Goal: Ask a question

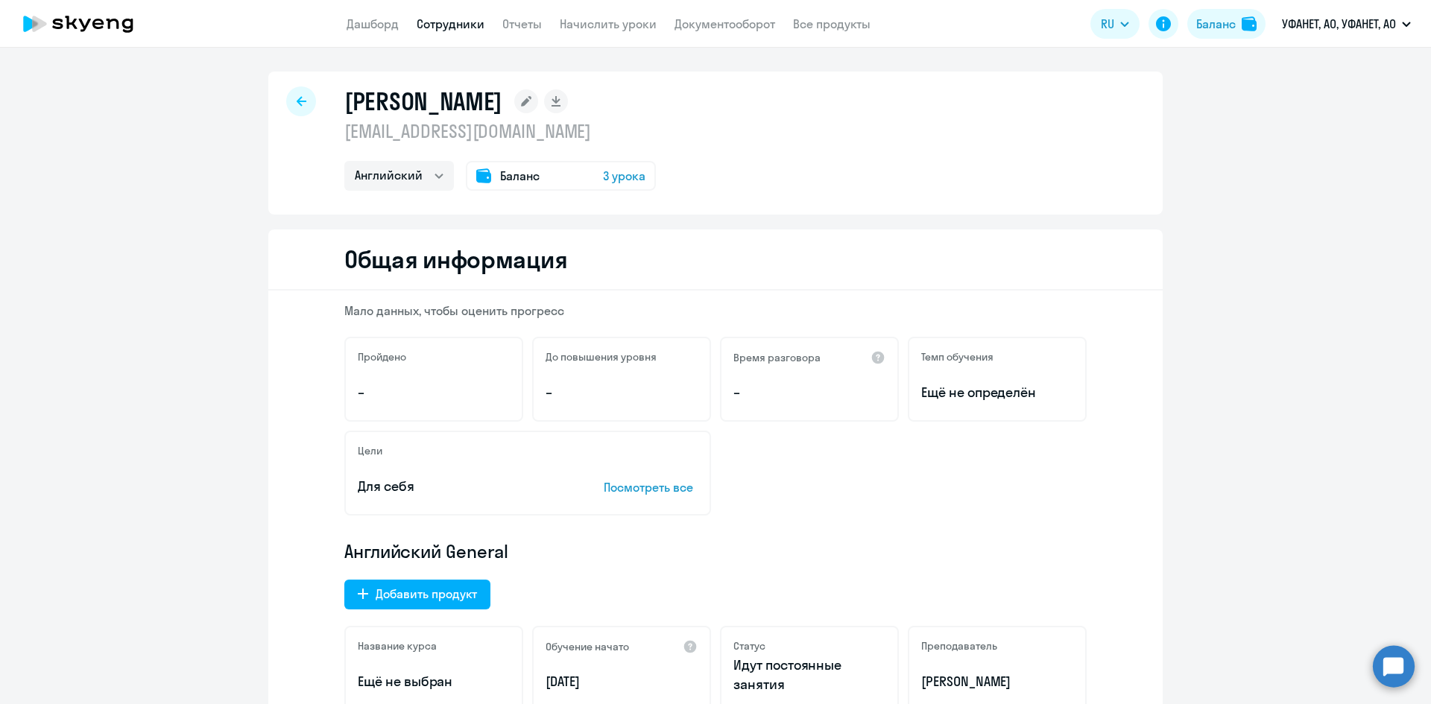
select select "english"
click at [464, 22] on link "Сотрудники" at bounding box center [451, 23] width 68 height 15
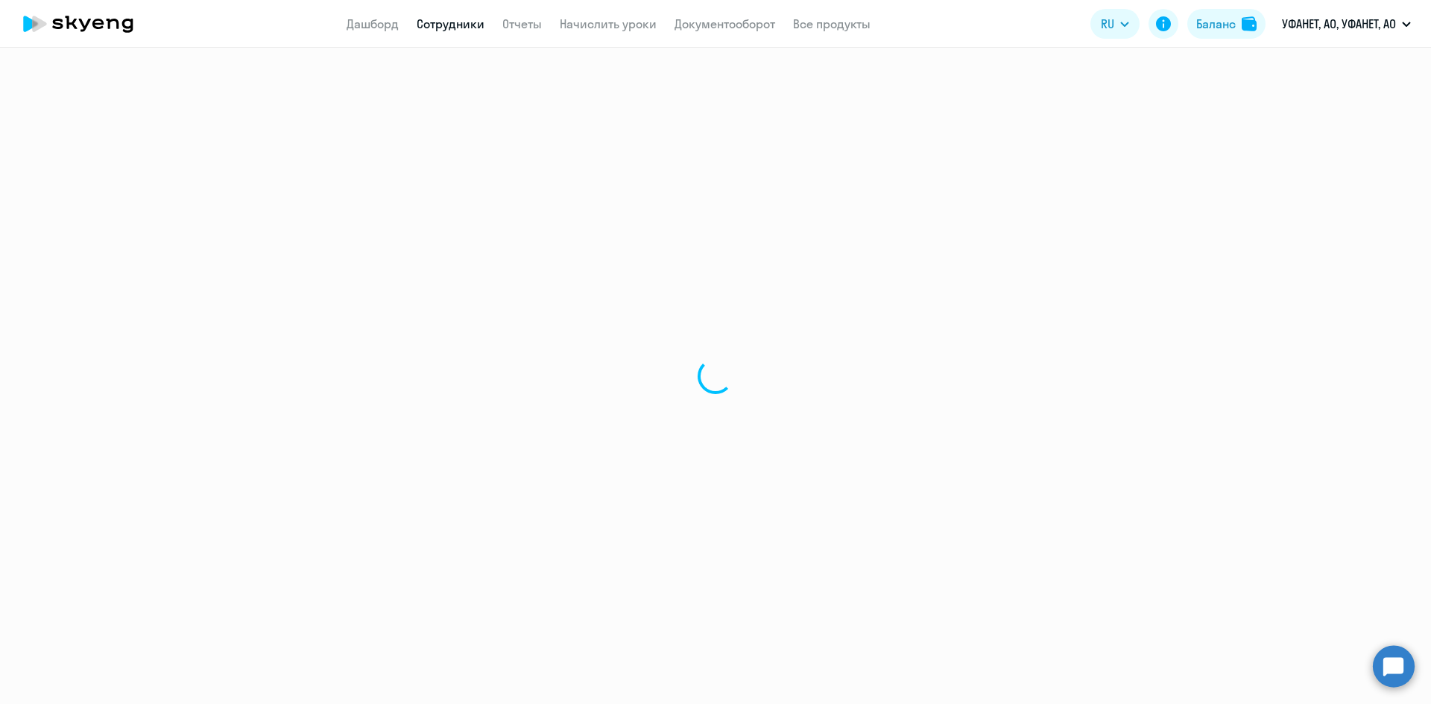
select select "30"
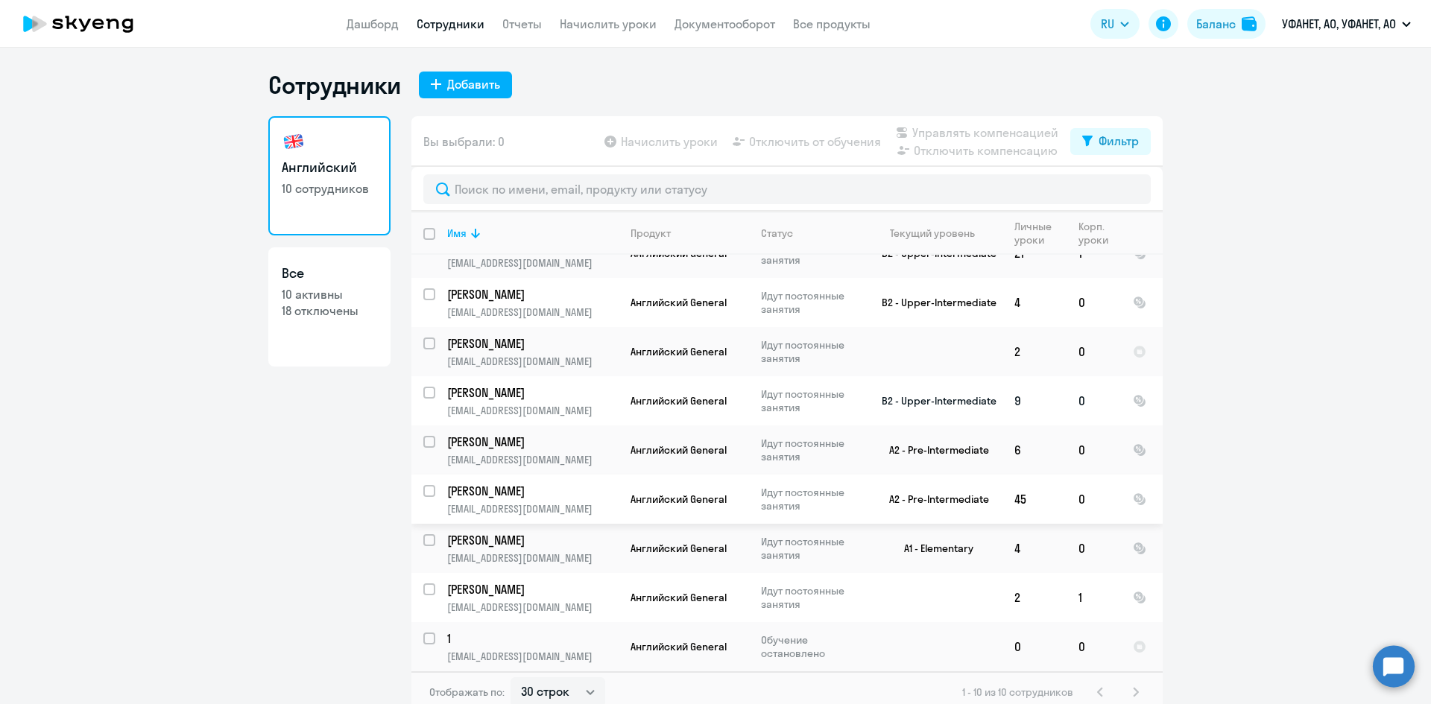
scroll to position [9, 0]
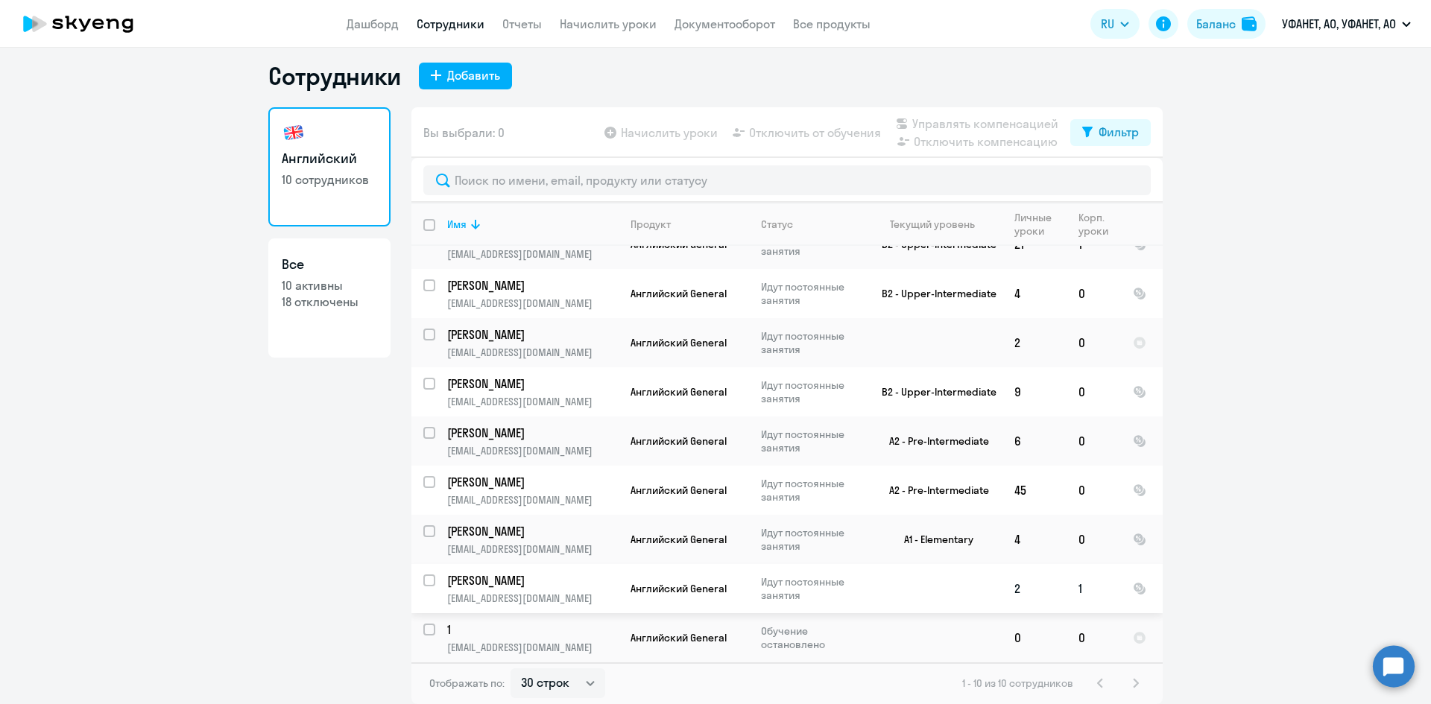
click at [487, 582] on p "[PERSON_NAME]" at bounding box center [531, 581] width 168 height 16
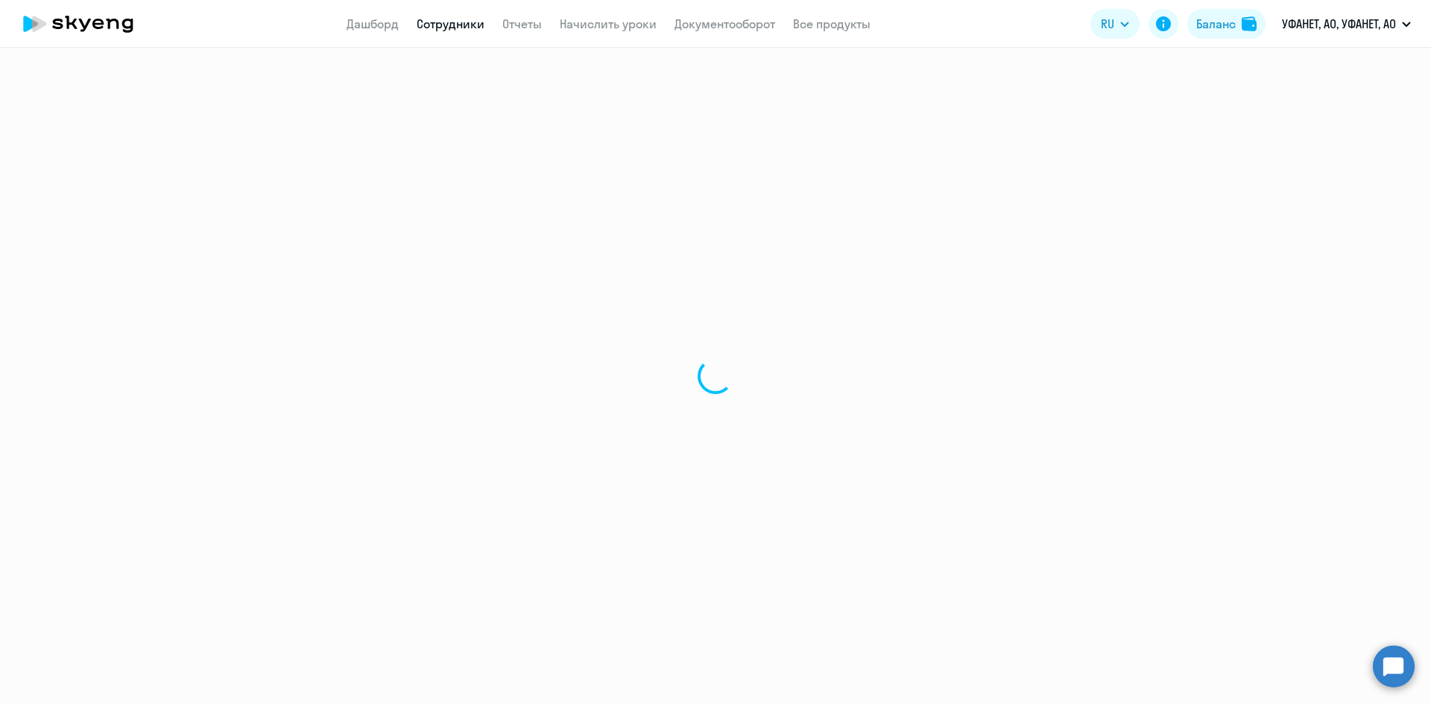
select select "english"
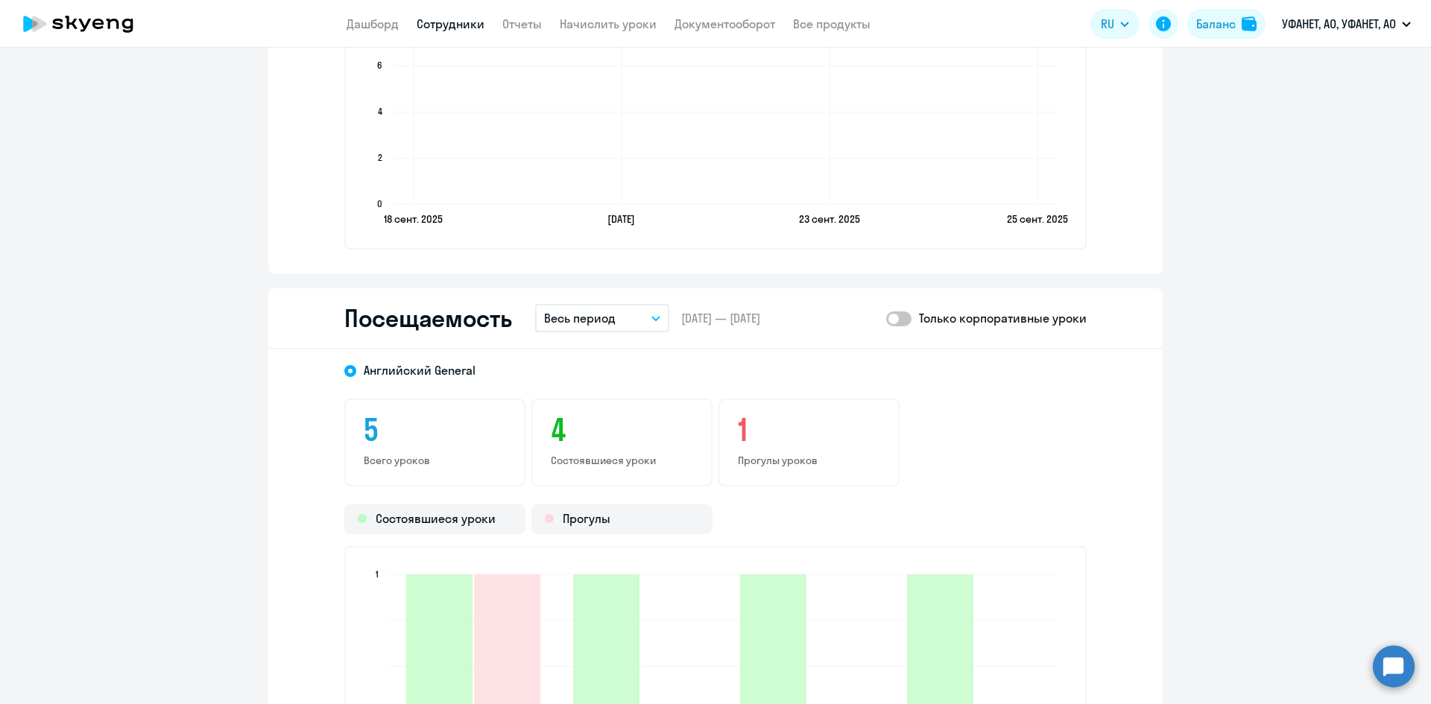
scroll to position [1715, 0]
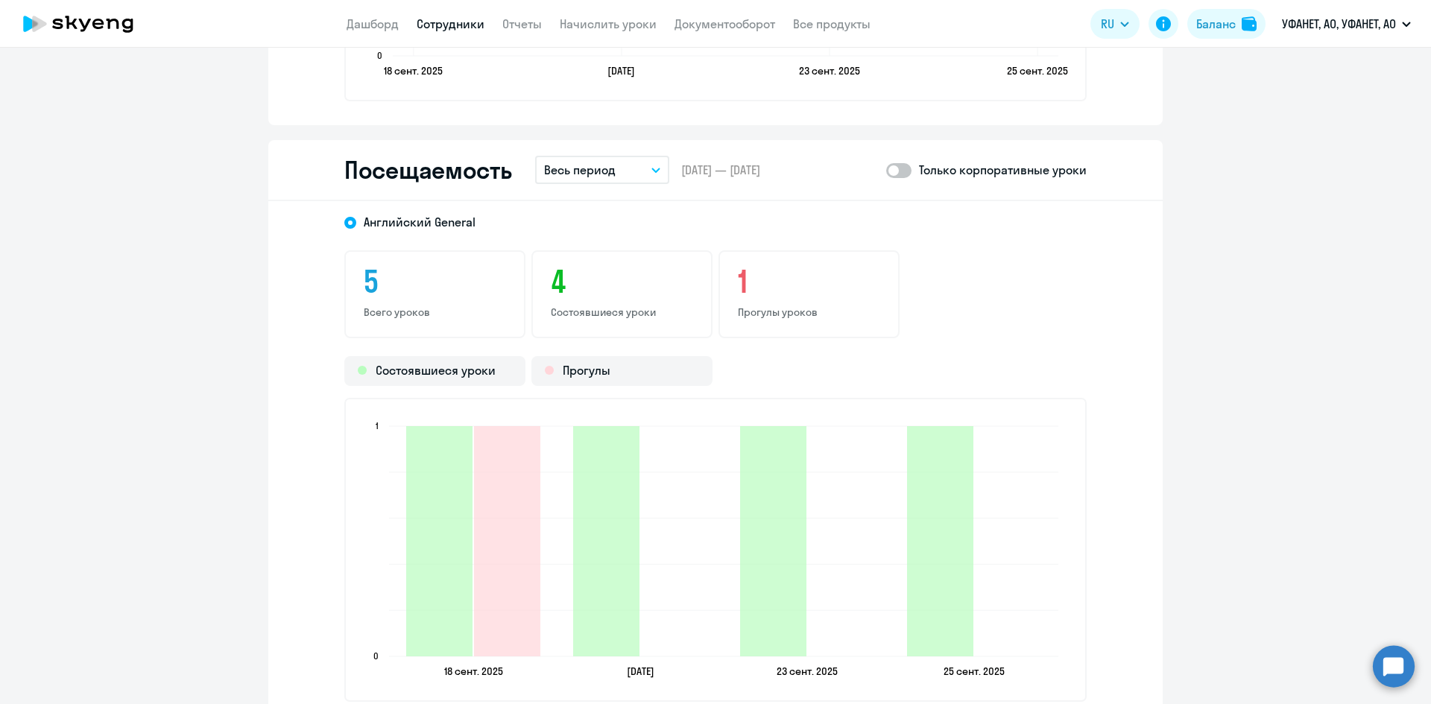
click at [900, 171] on span at bounding box center [898, 170] width 25 height 15
click at [886, 171] on input "checkbox" at bounding box center [886, 170] width 1 height 1
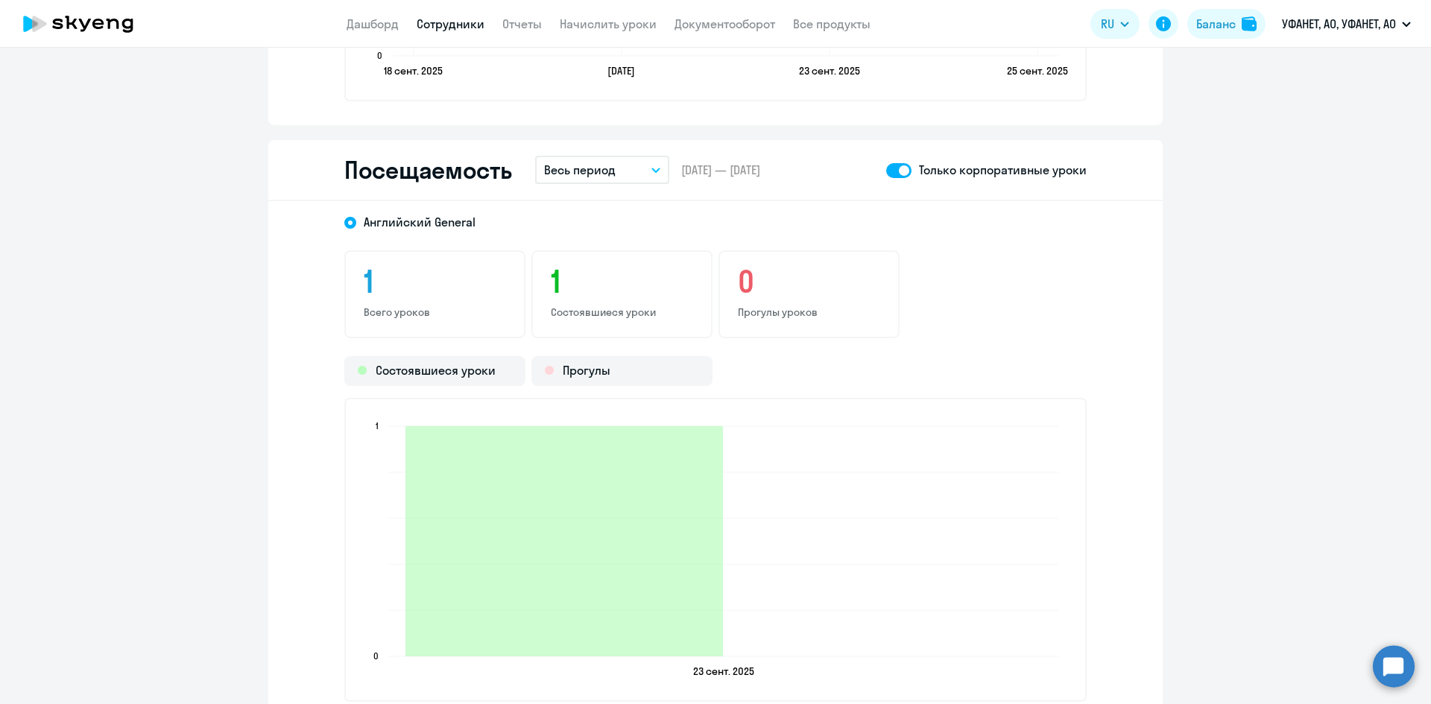
click at [886, 173] on span at bounding box center [898, 170] width 25 height 15
click at [886, 171] on input "checkbox" at bounding box center [886, 170] width 1 height 1
checkbox input "false"
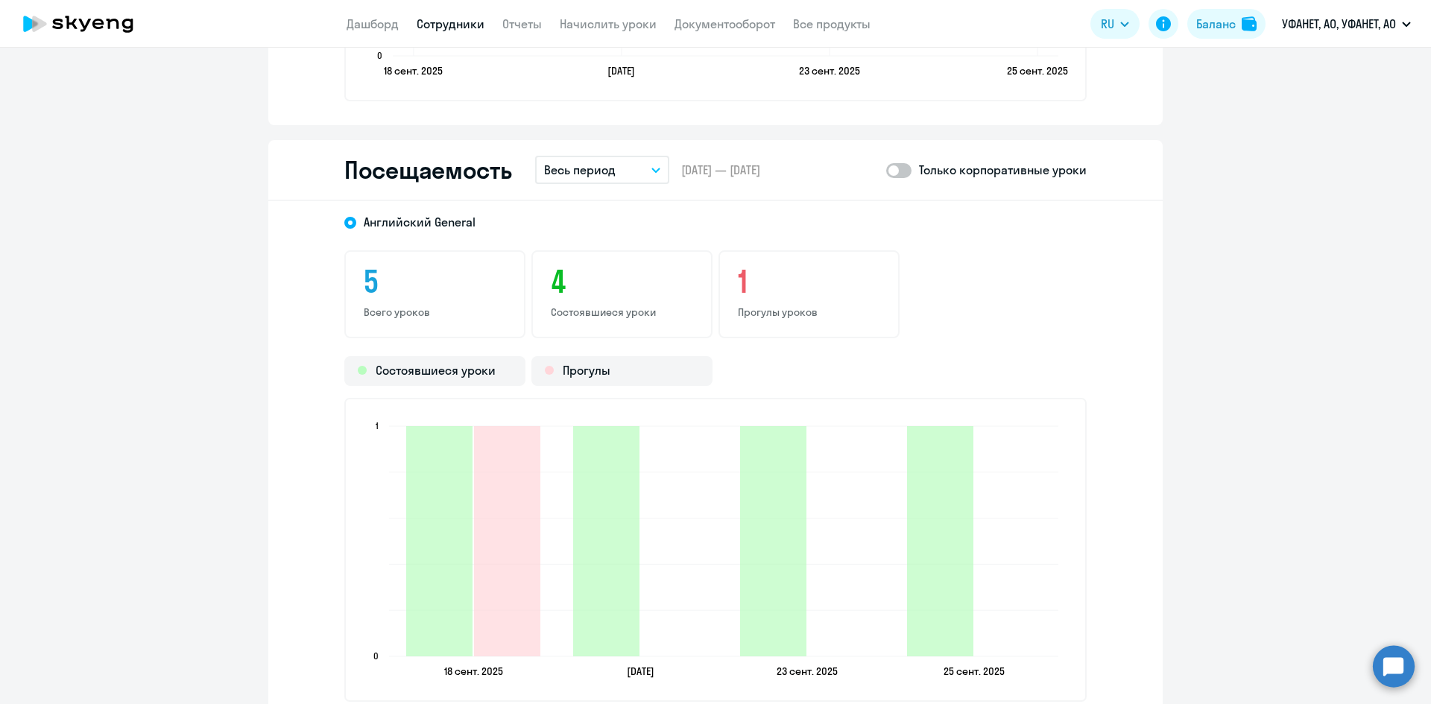
drag, startPoint x: 1397, startPoint y: 663, endPoint x: 1378, endPoint y: 649, distance: 23.0
click at [1396, 661] on circle at bounding box center [1394, 667] width 42 height 42
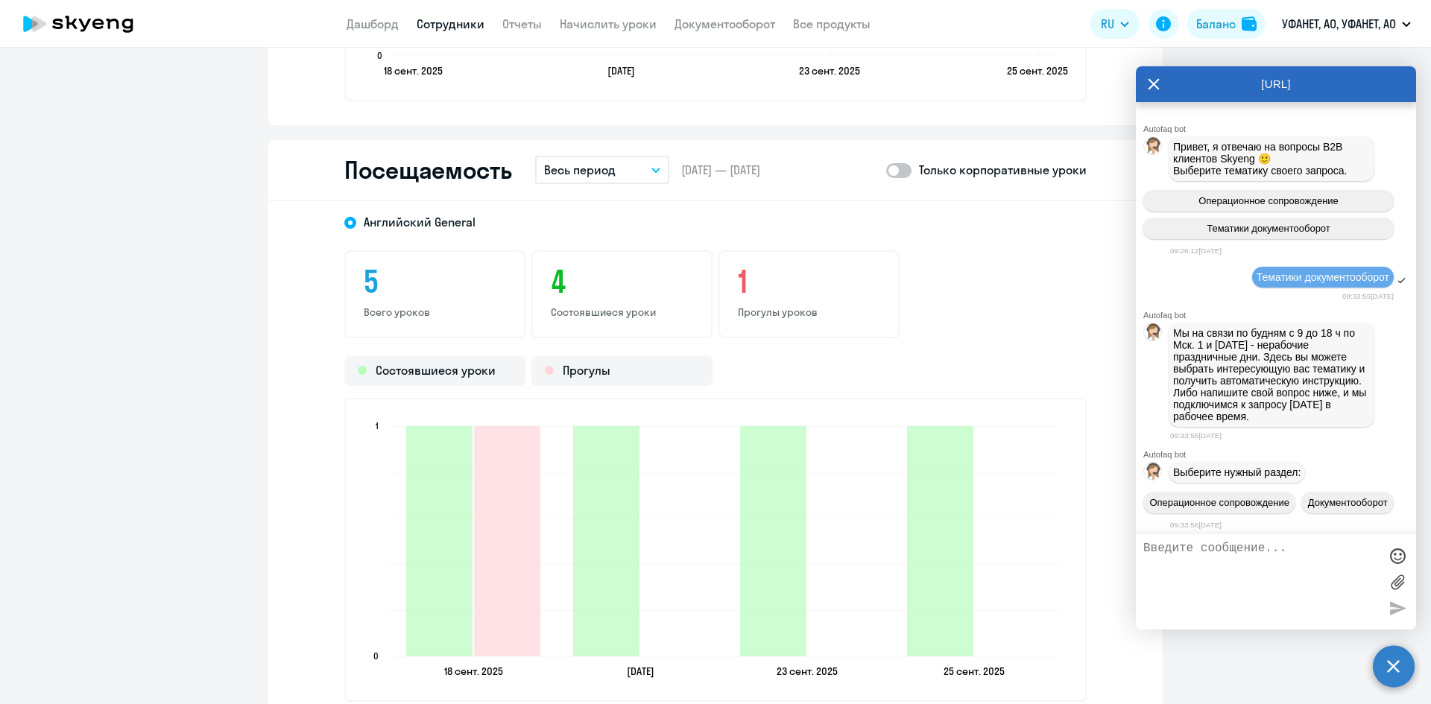
scroll to position [9610, 0]
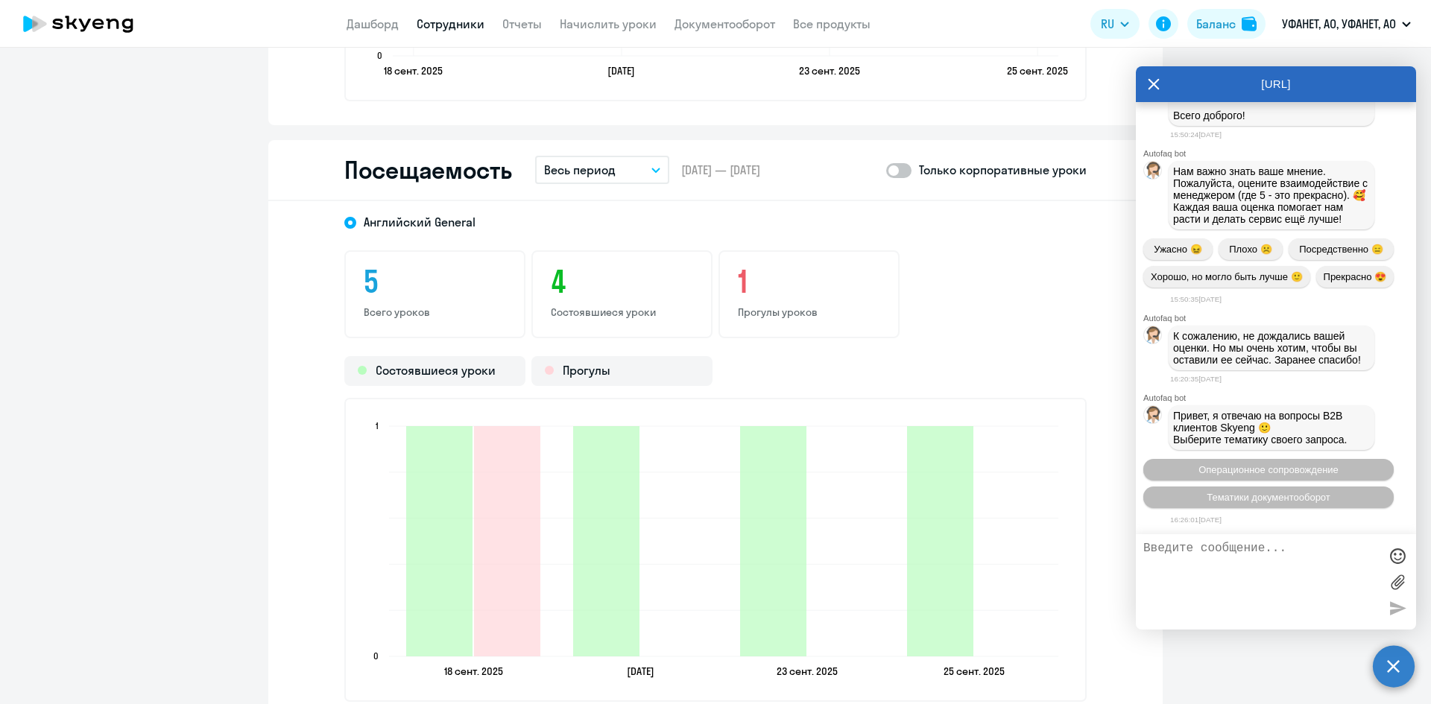
click at [1226, 567] on textarea at bounding box center [1262, 582] width 236 height 81
type textarea "Здравствуйте"
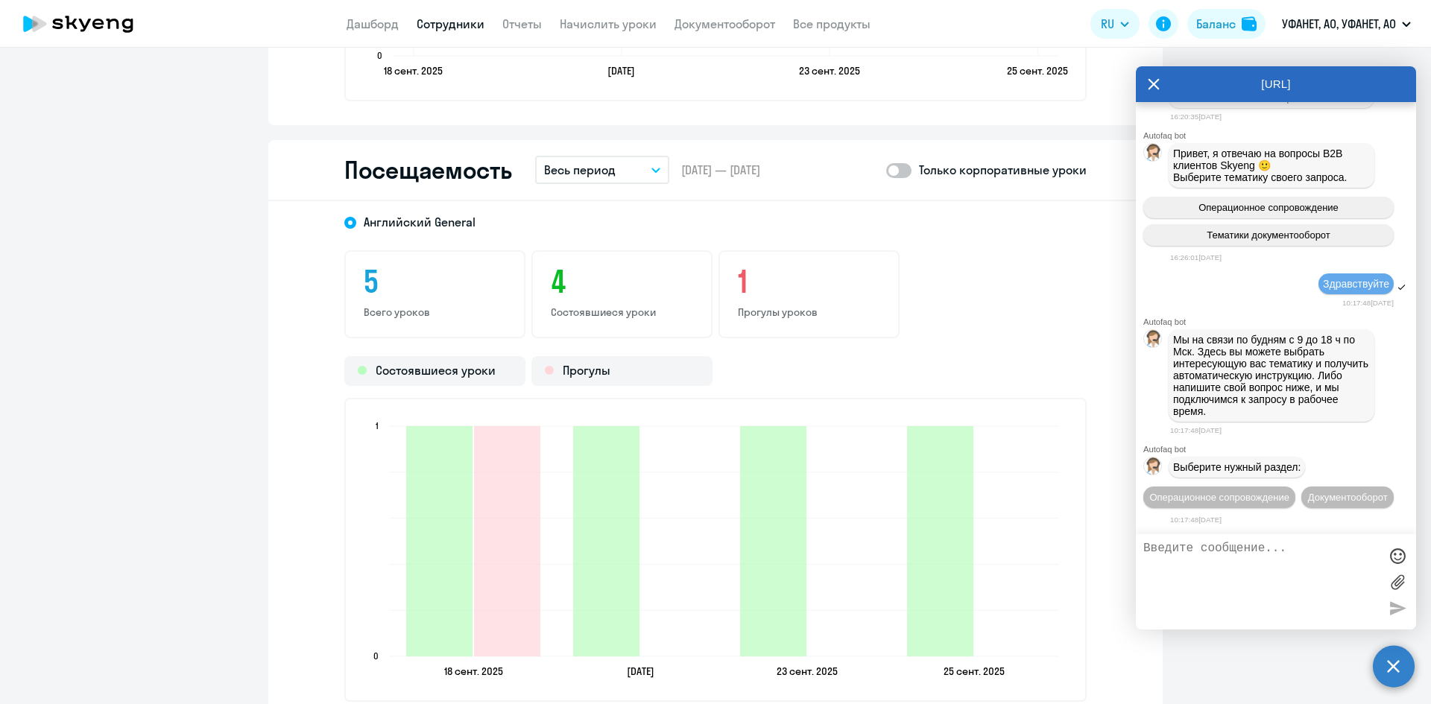
scroll to position [9900, 0]
click at [1270, 492] on span "Операционное сопровождение" at bounding box center [1220, 497] width 140 height 11
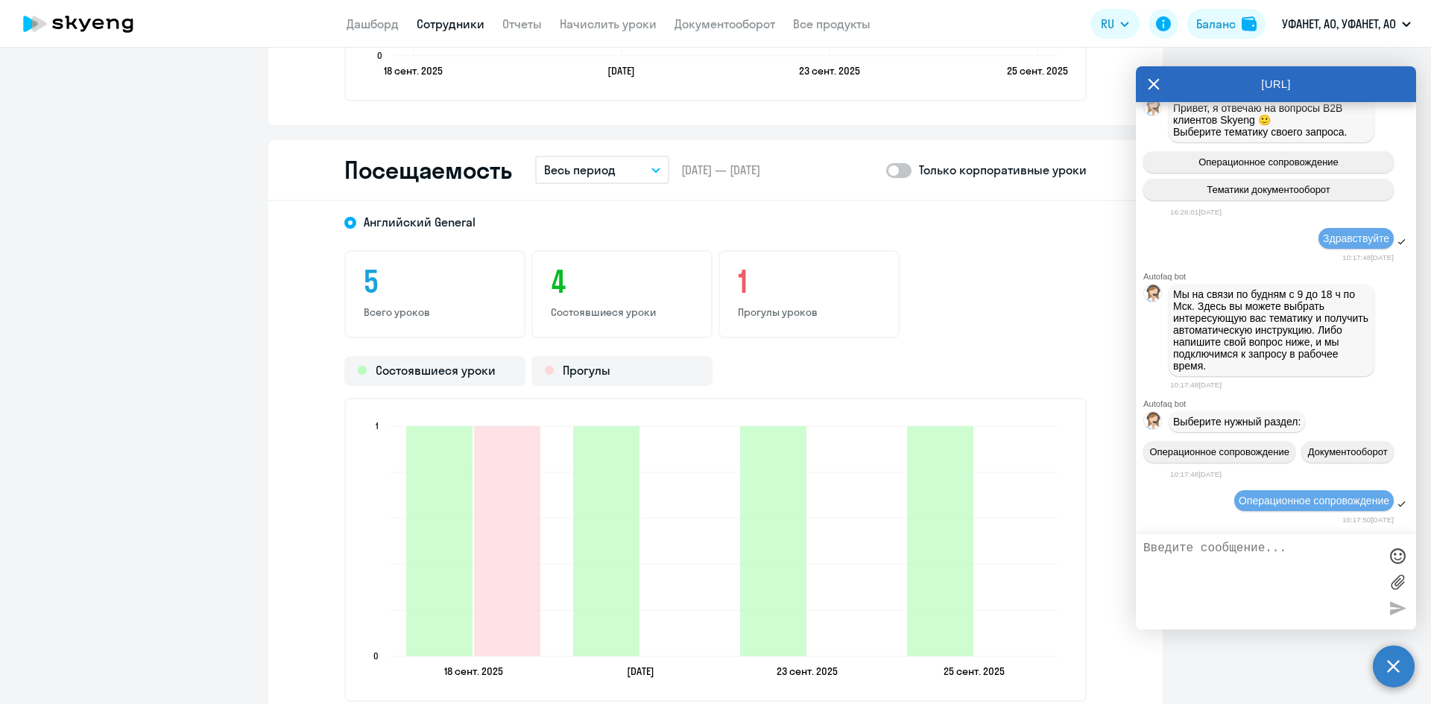
scroll to position [10062, 0]
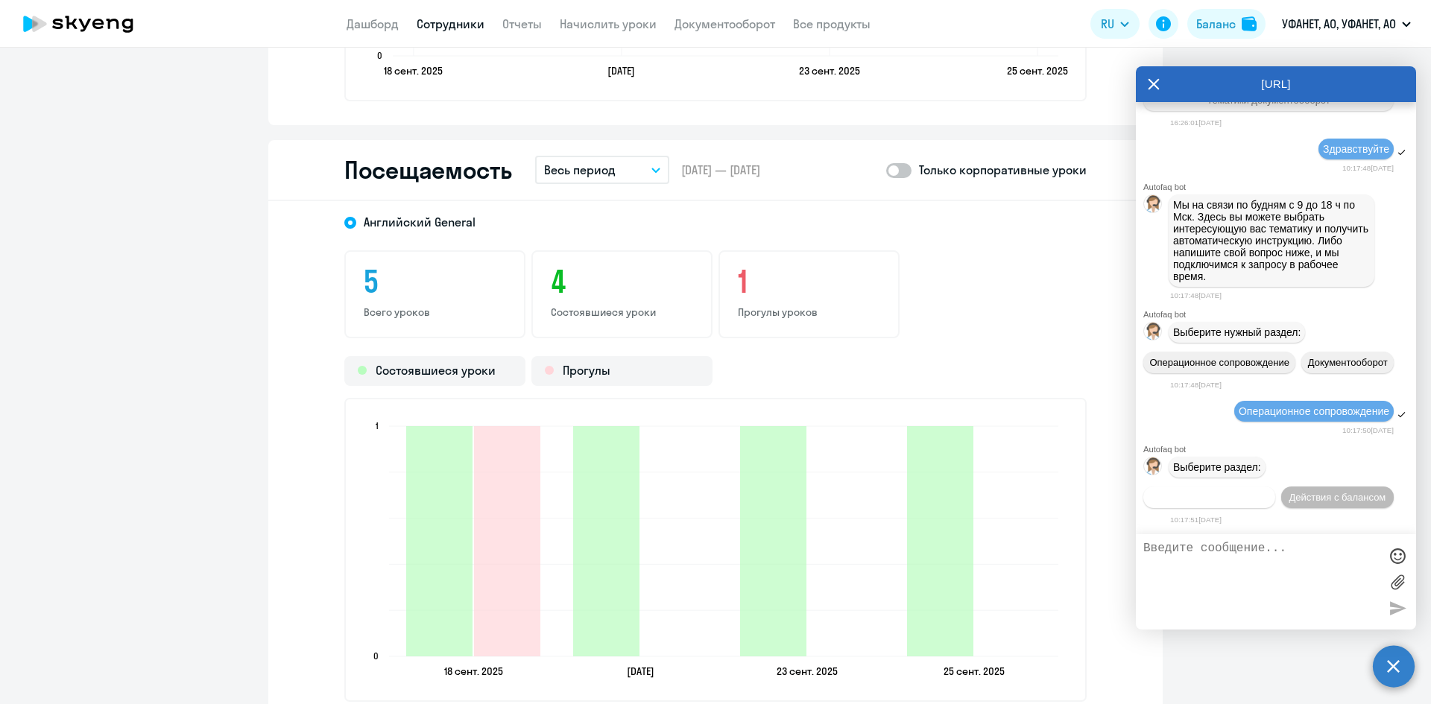
click at [1267, 492] on span "Действия по сотрудникам" at bounding box center [1210, 497] width 116 height 11
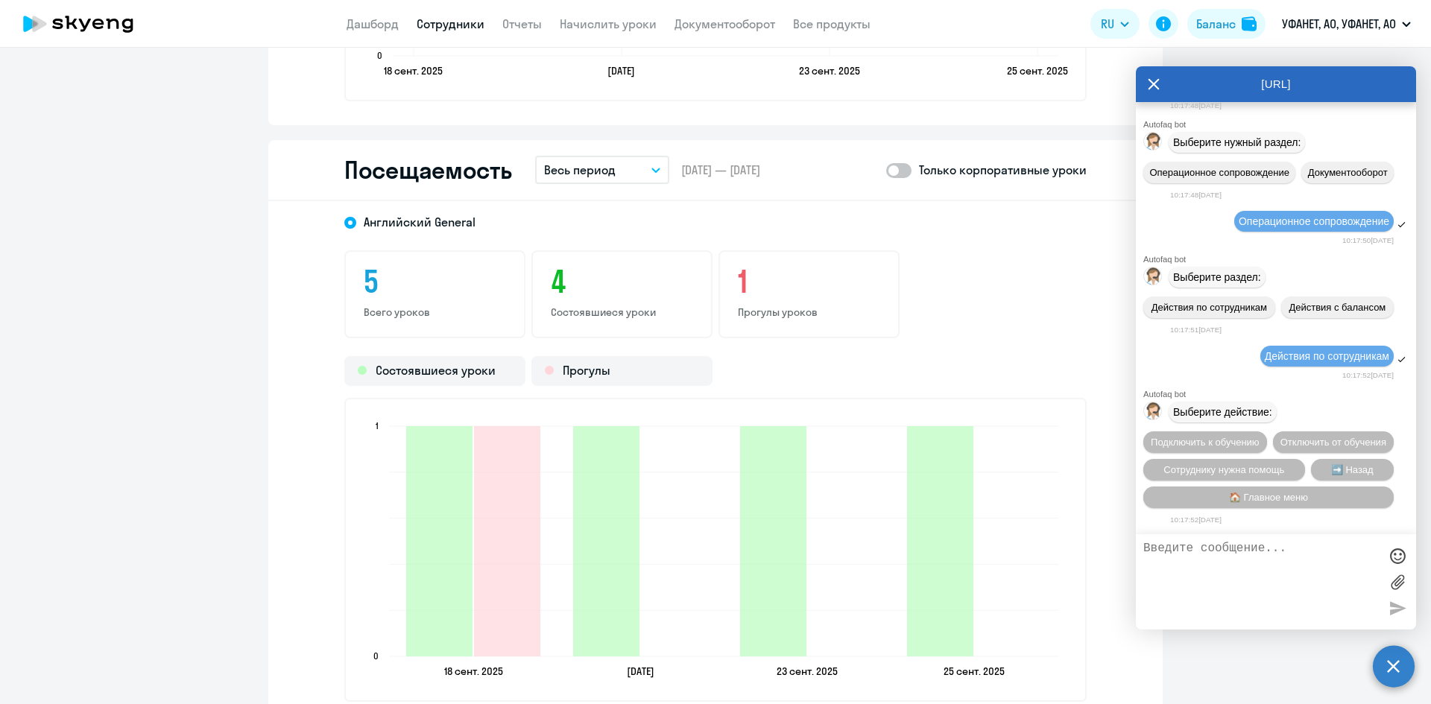
scroll to position [10283, 0]
click at [1231, 465] on span "Сотруднику нужна помощь" at bounding box center [1224, 469] width 121 height 11
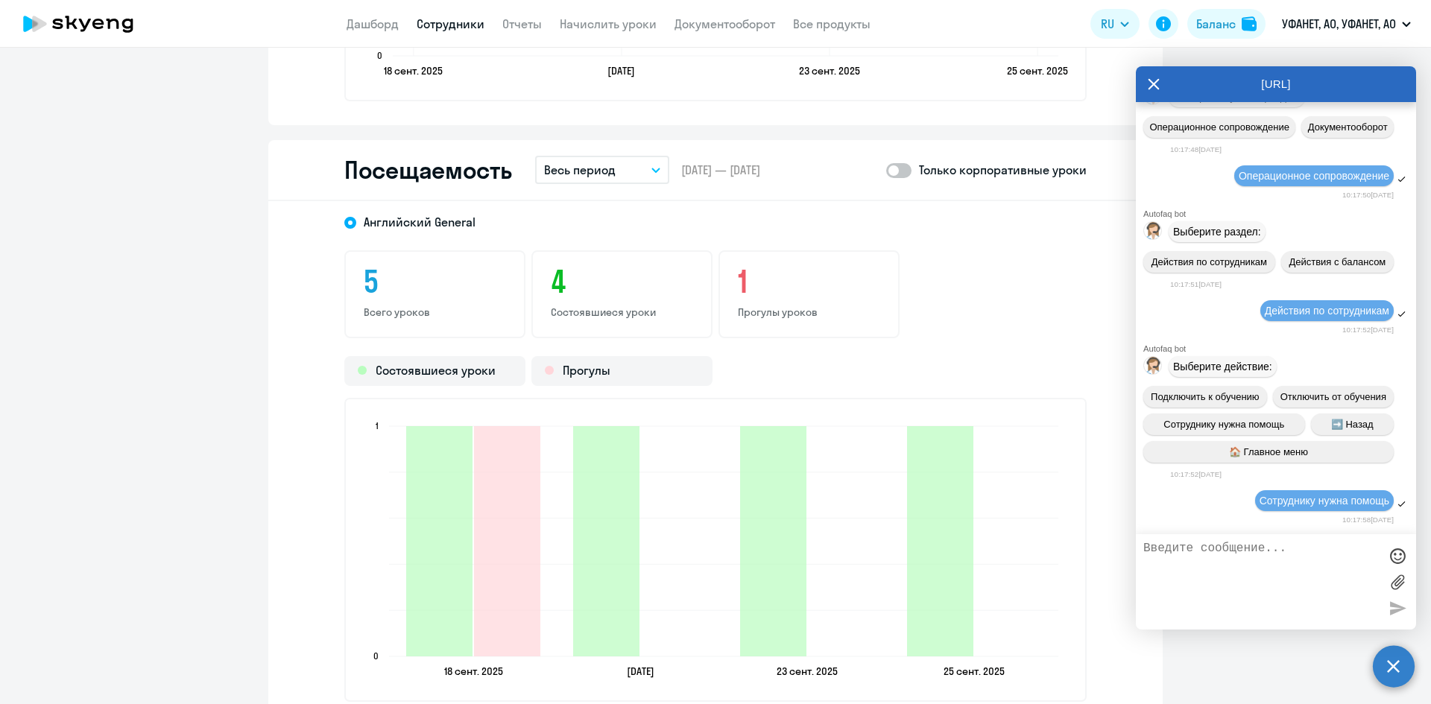
scroll to position [10799, 0]
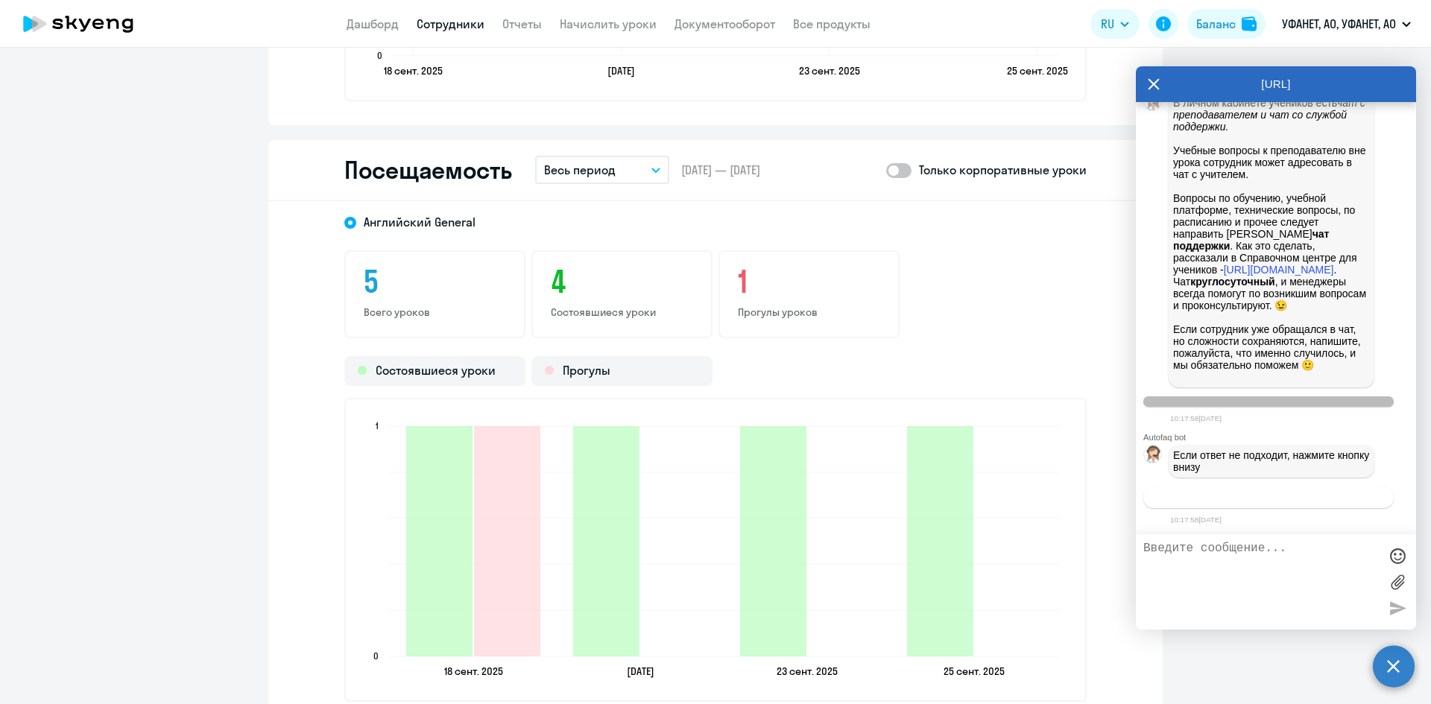
click at [1238, 496] on span "Связаться с менеджером" at bounding box center [1268, 497] width 114 height 11
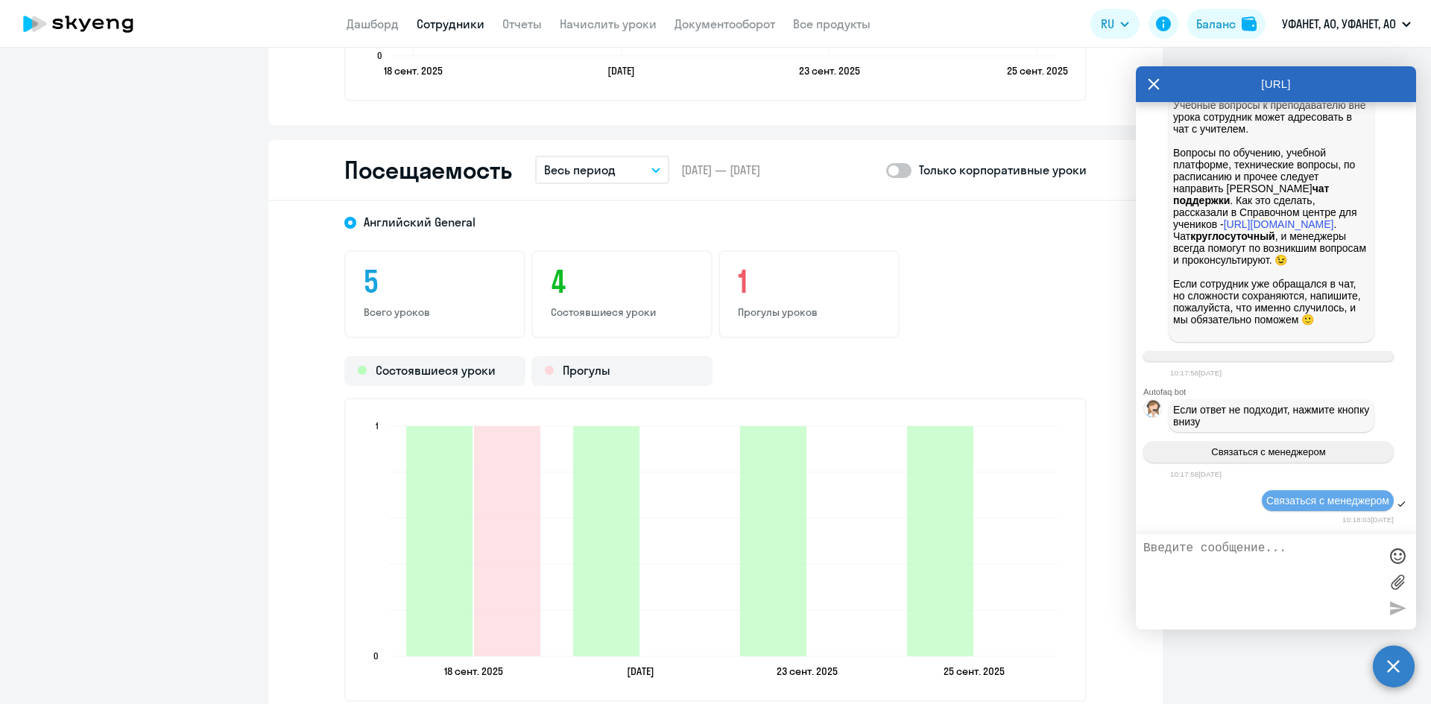
click at [1224, 554] on textarea at bounding box center [1262, 582] width 236 height 81
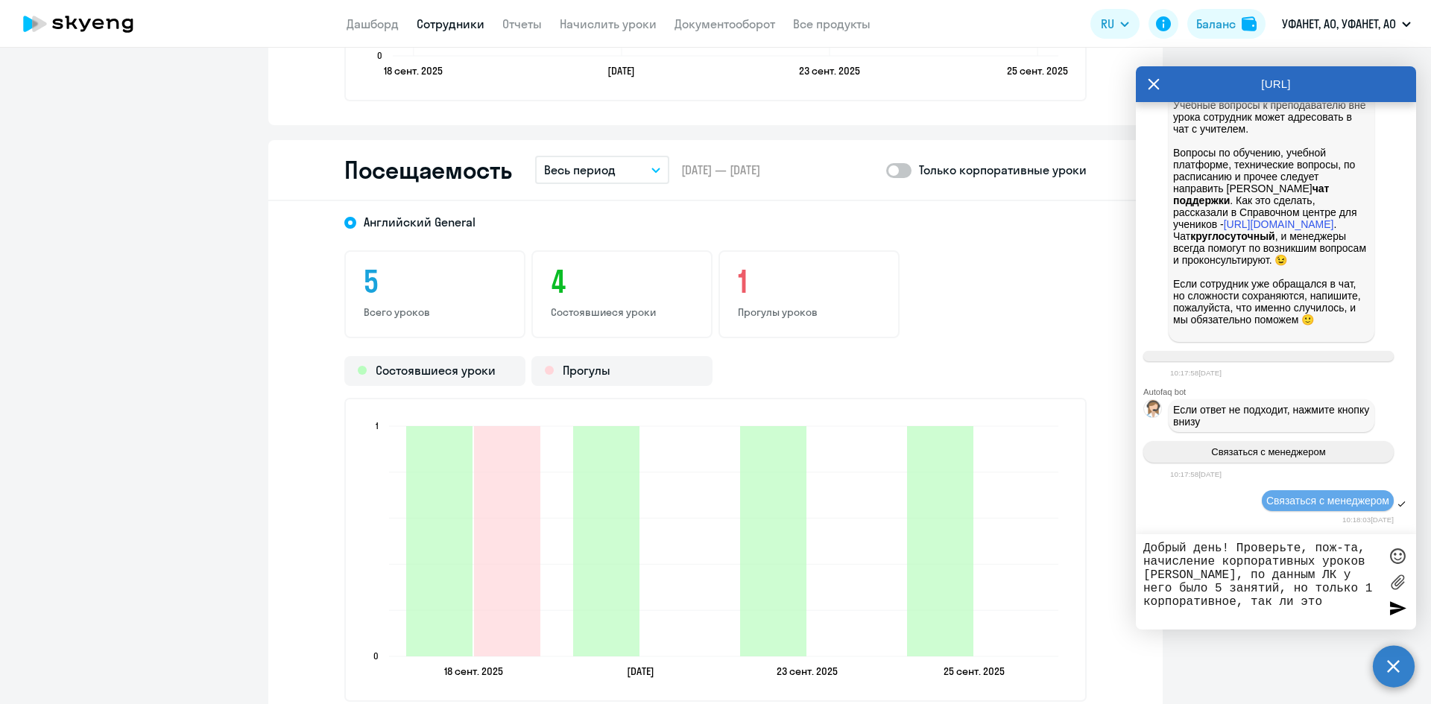
type textarea "Добрый день! Проверьте, пож-та, начисление корпоративных уроков [PERSON_NAME], …"
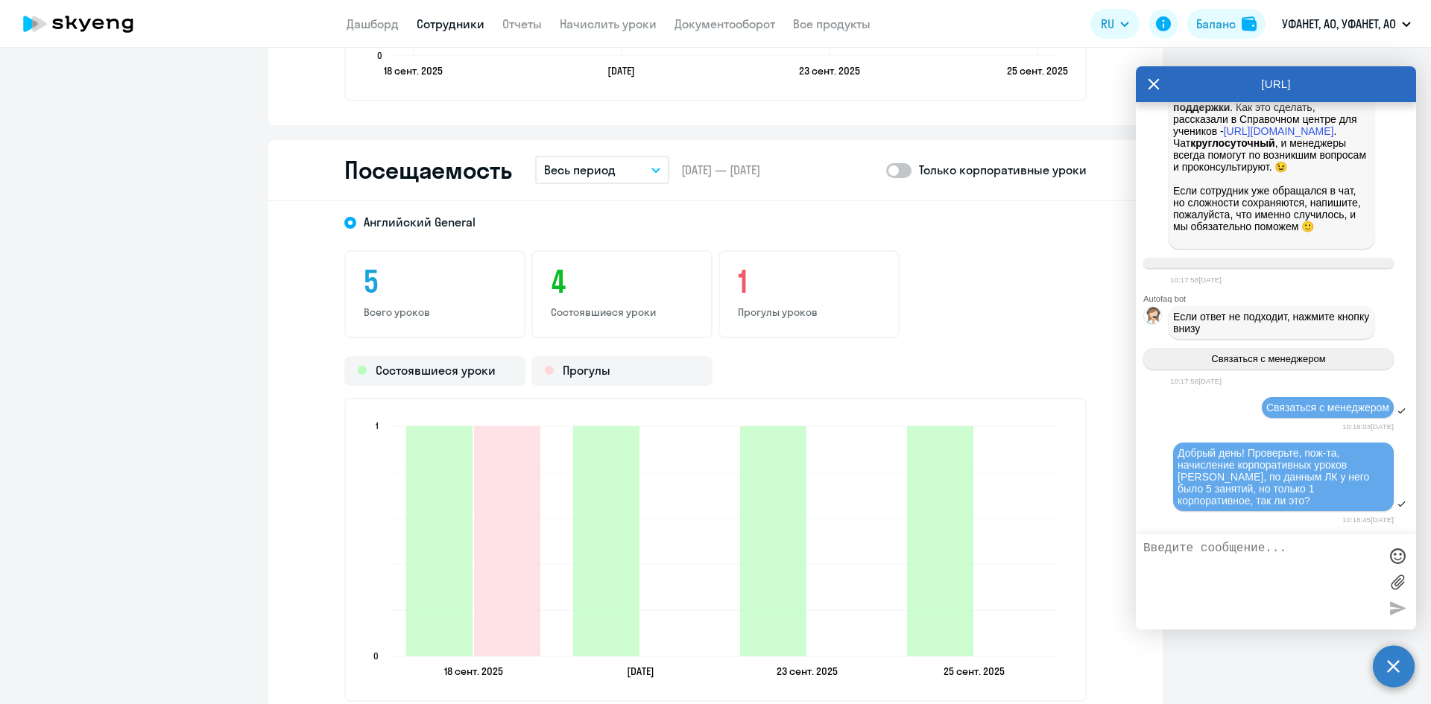
scroll to position [10938, 0]
click at [900, 168] on span at bounding box center [898, 170] width 25 height 15
click at [886, 170] on input "checkbox" at bounding box center [886, 170] width 1 height 1
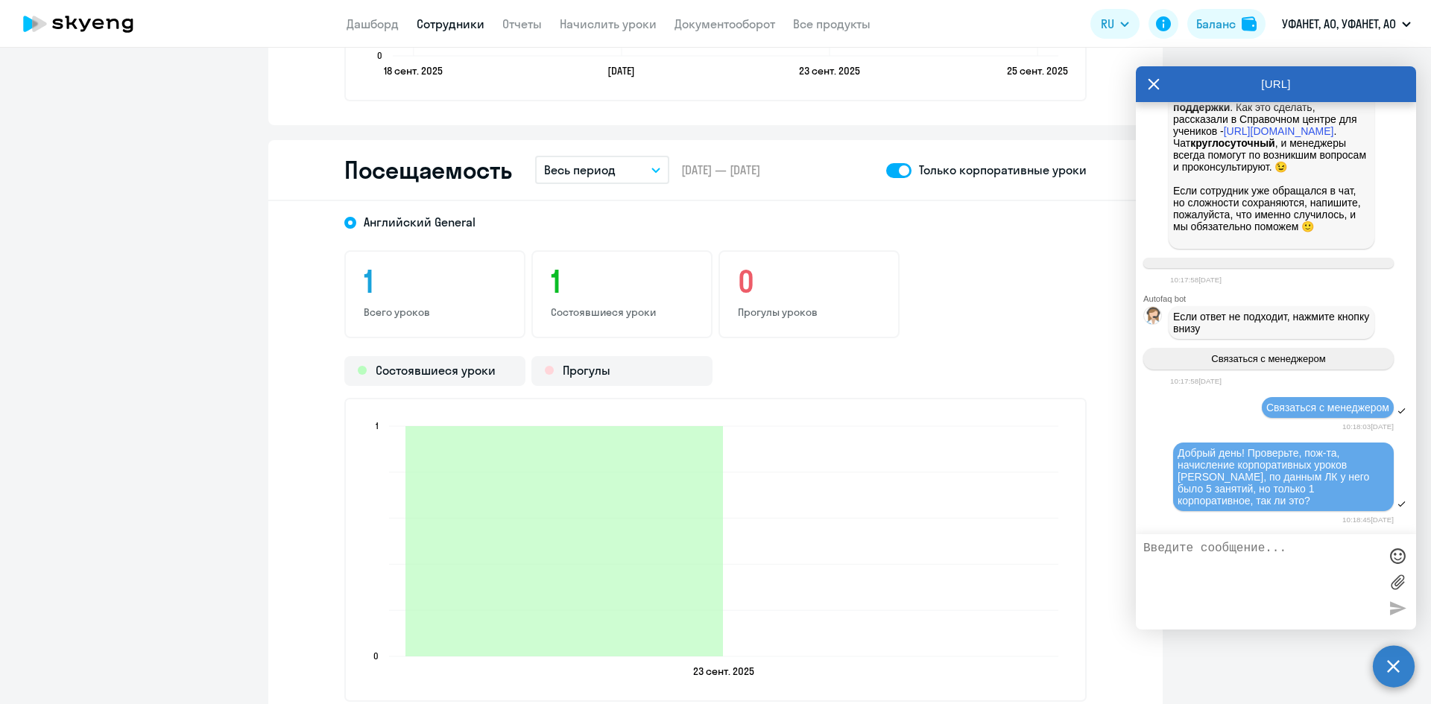
click at [889, 173] on span at bounding box center [898, 170] width 25 height 15
click at [886, 171] on input "checkbox" at bounding box center [886, 170] width 1 height 1
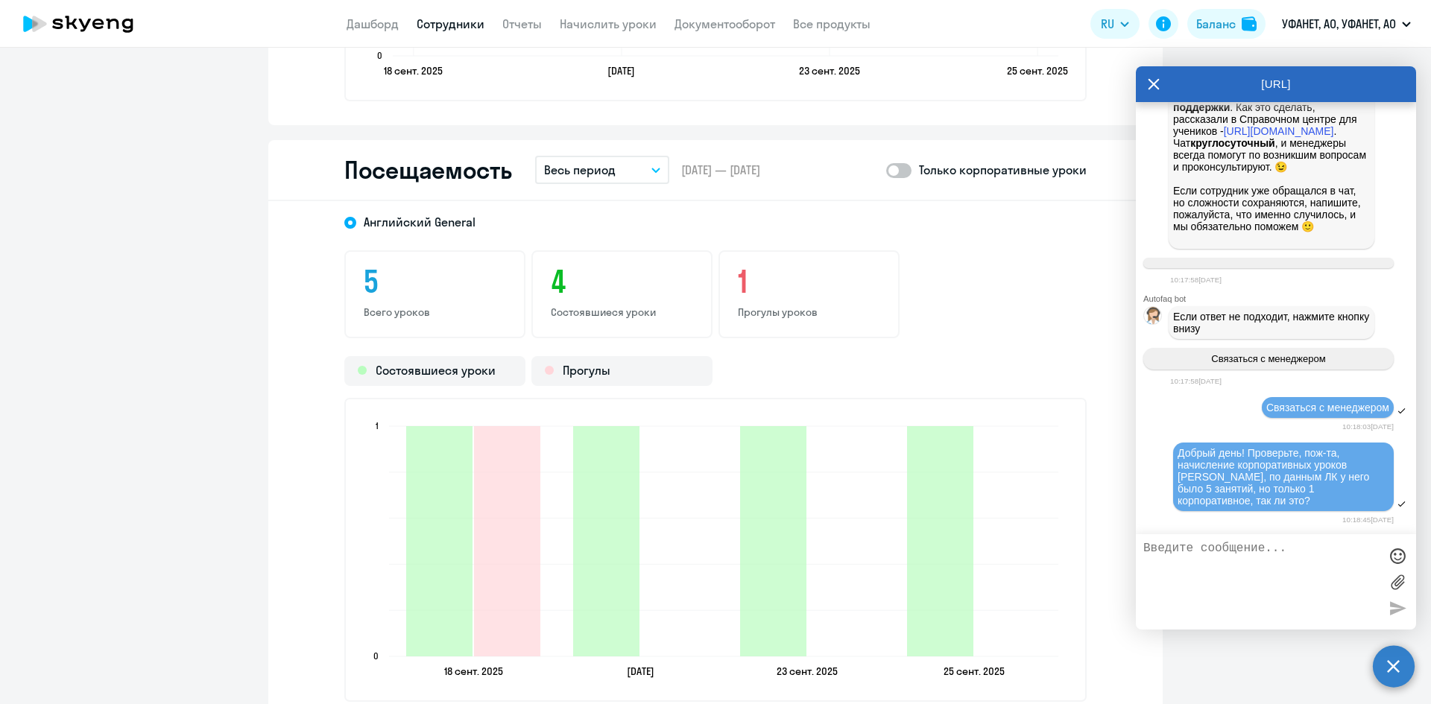
click at [902, 171] on span at bounding box center [898, 170] width 25 height 15
click at [886, 171] on input "checkbox" at bounding box center [886, 170] width 1 height 1
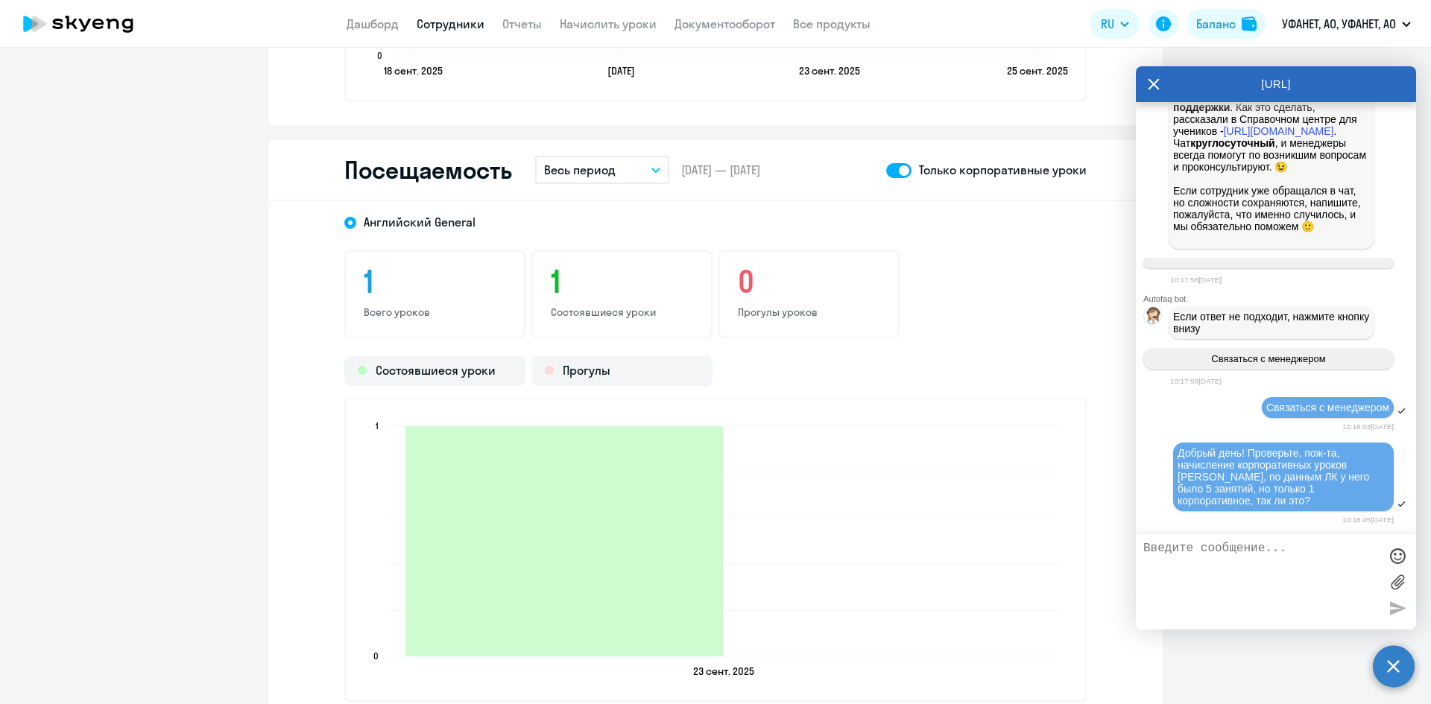
click at [887, 169] on span at bounding box center [898, 170] width 25 height 15
click at [886, 170] on input "checkbox" at bounding box center [886, 170] width 1 height 1
checkbox input "false"
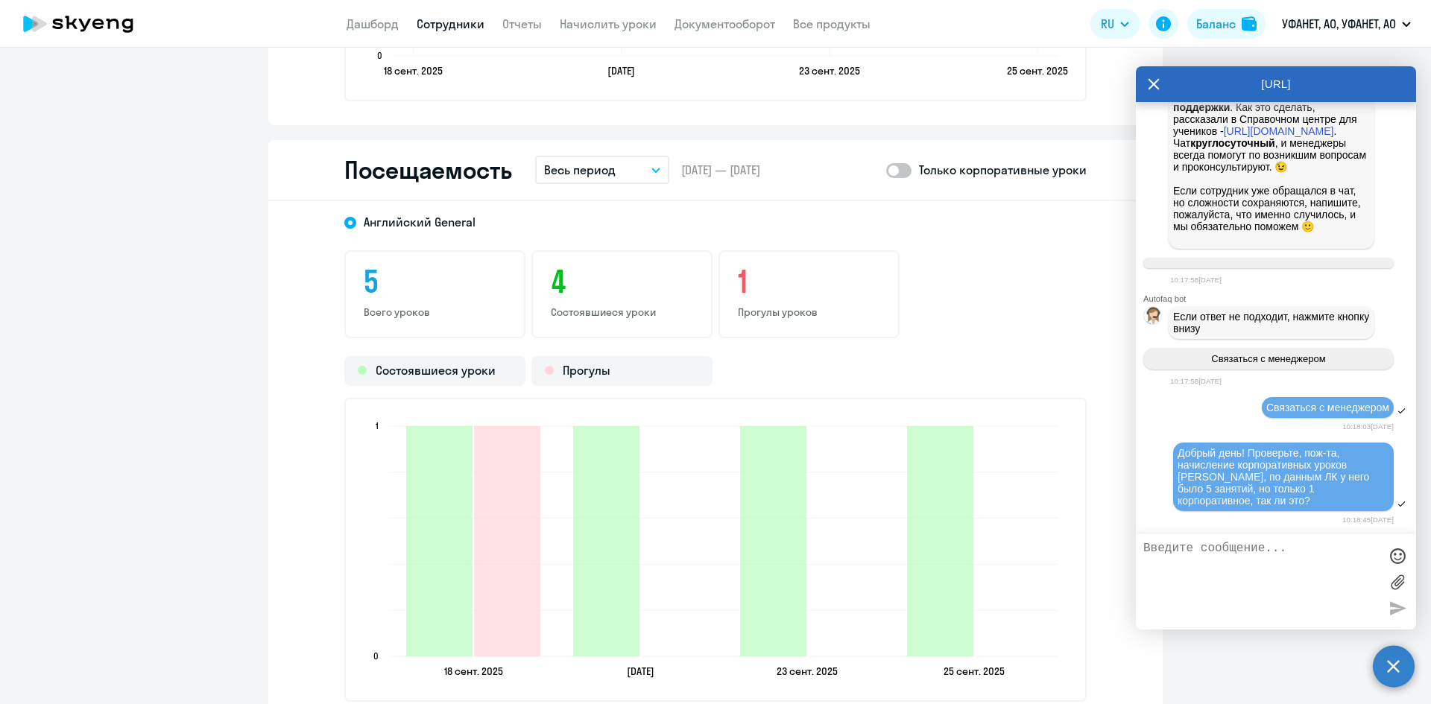
click at [1204, 552] on textarea at bounding box center [1262, 582] width 236 height 81
type textarea "не будет ли ошибок потом в акте и счете? уже был ошибочно списан урок в начале …"
